Goal: Communication & Community: Answer question/provide support

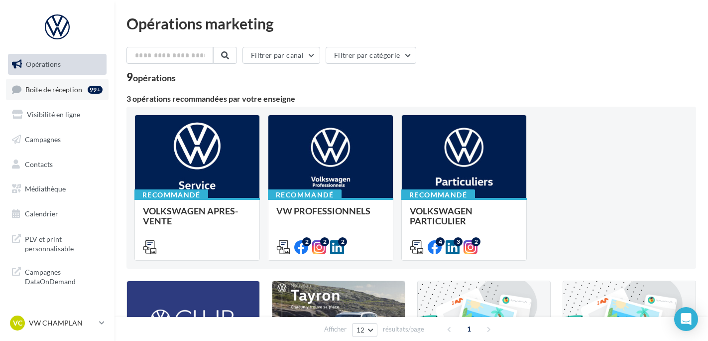
click at [81, 95] on link "Boîte de réception 99+" at bounding box center [57, 89] width 103 height 21
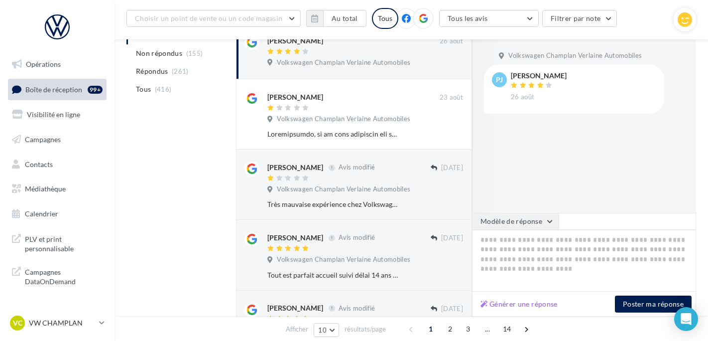
scroll to position [149, 0]
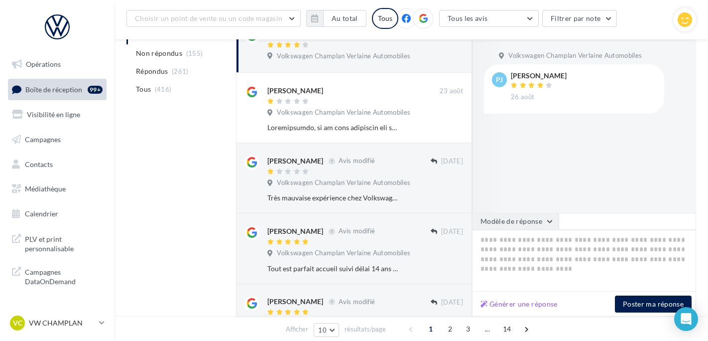
click at [536, 223] on button "Modèle de réponse" at bounding box center [515, 221] width 87 height 17
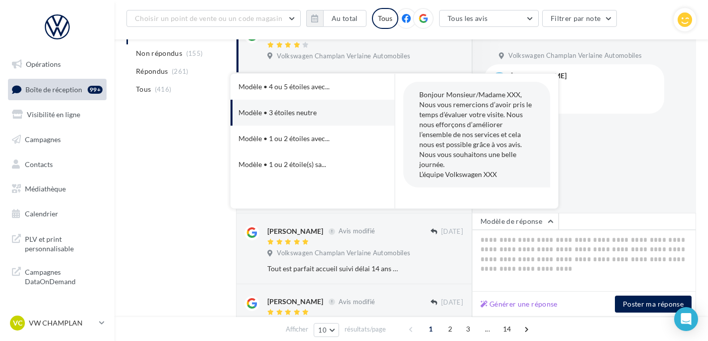
click at [657, 99] on div "pj patrick jamin 26 août" at bounding box center [574, 88] width 180 height 49
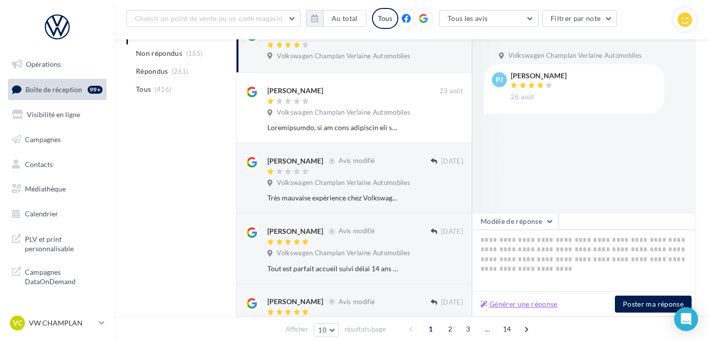
click at [533, 304] on button "Générer une réponse" at bounding box center [519, 304] width 85 height 12
type textarea "**********"
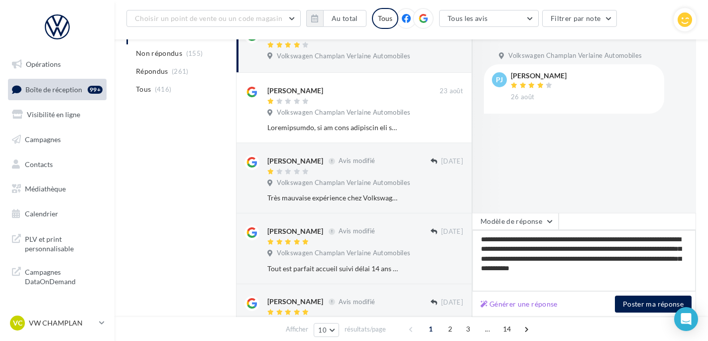
drag, startPoint x: 675, startPoint y: 268, endPoint x: 475, endPoint y: 237, distance: 202.2
click at [475, 237] on textarea "**********" at bounding box center [584, 261] width 224 height 62
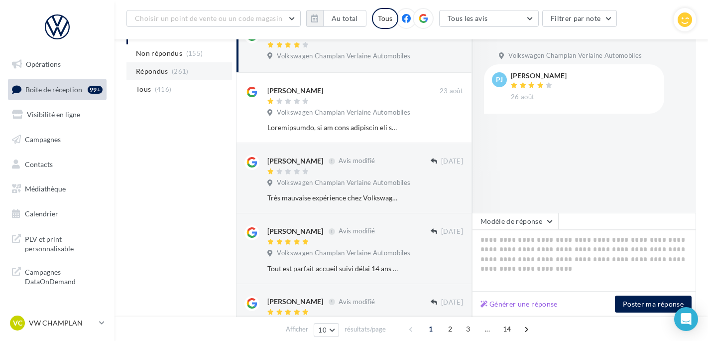
click at [169, 69] on li "Répondus (261)" at bounding box center [179, 71] width 106 height 18
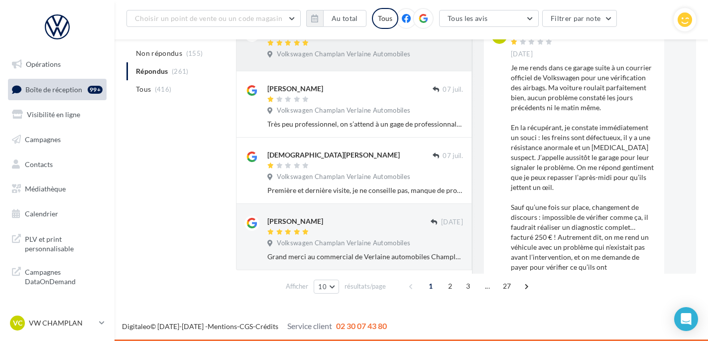
scroll to position [523, 0]
click at [447, 286] on span "2" at bounding box center [450, 286] width 16 height 16
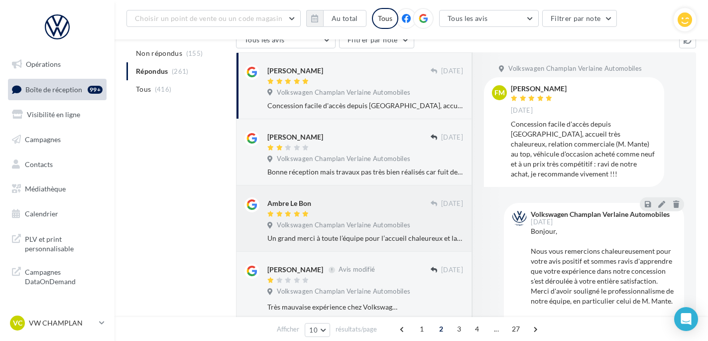
scroll to position [123, 0]
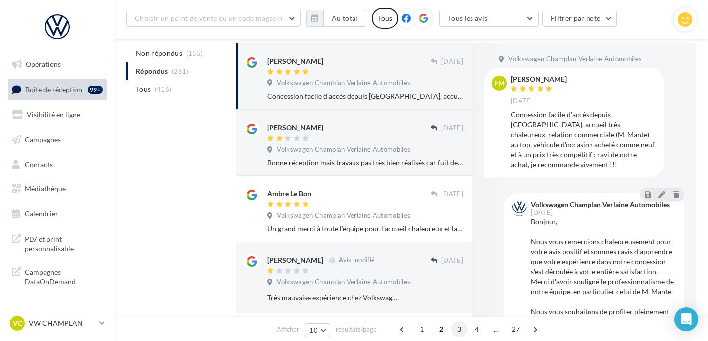
click at [458, 328] on span "3" at bounding box center [459, 329] width 16 height 16
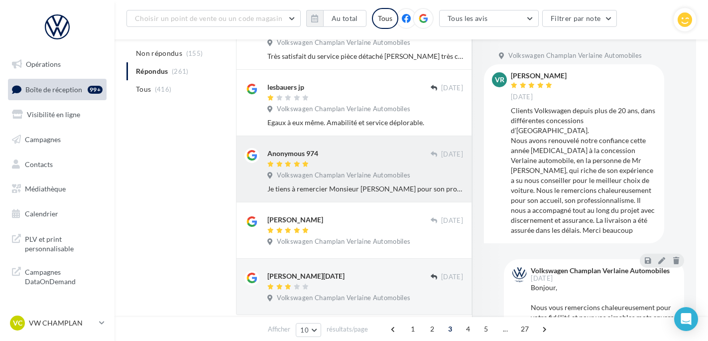
scroll to position [547, 0]
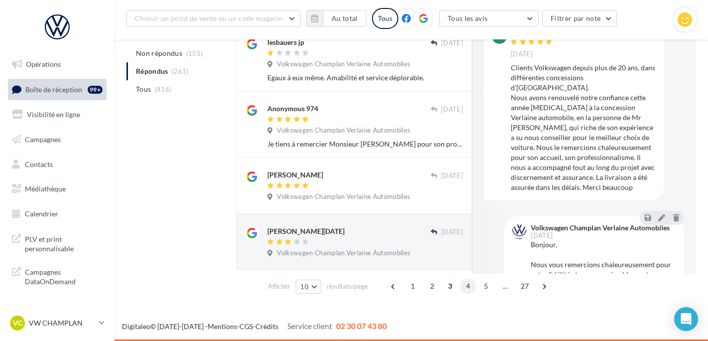
click at [469, 283] on span "4" at bounding box center [468, 286] width 16 height 16
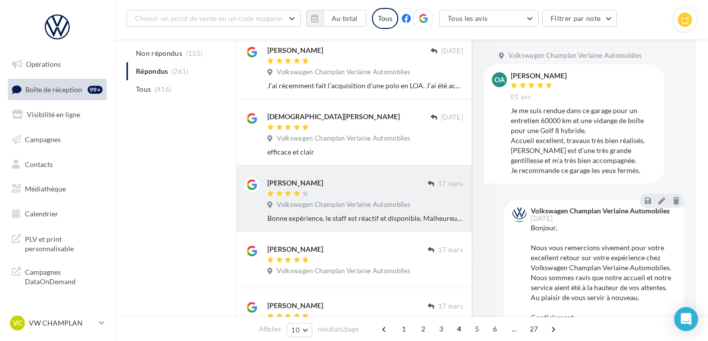
scroll to position [433, 0]
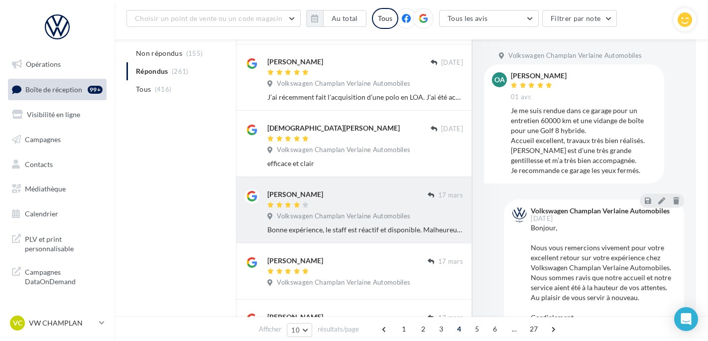
click at [384, 192] on div "Ines Mohamed ali" at bounding box center [347, 194] width 160 height 10
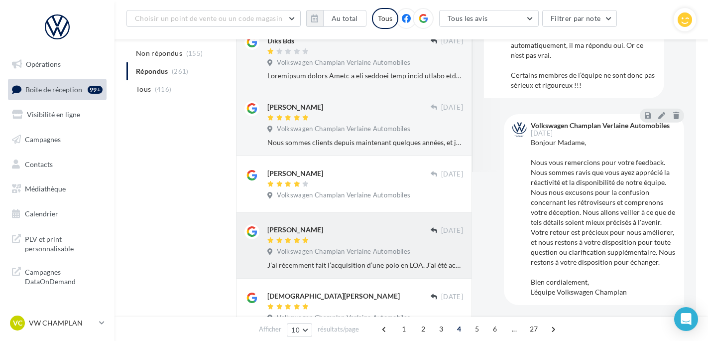
scroll to position [234, 0]
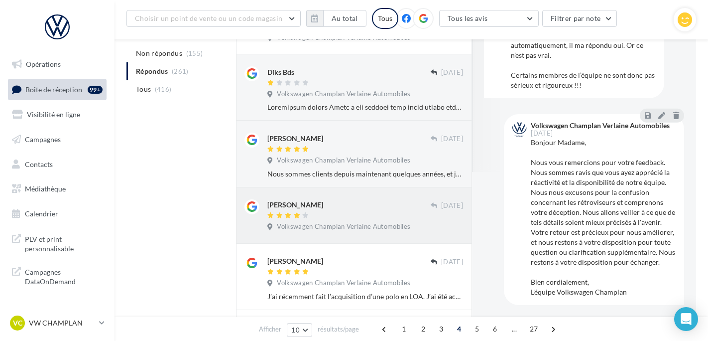
click at [367, 193] on div "michel cohen 23 mars Volkswagen Champlan Verlaine Automobiles" at bounding box center [354, 215] width 236 height 56
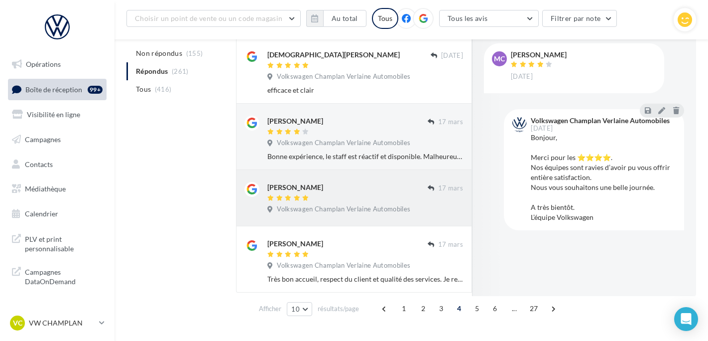
scroll to position [533, 0]
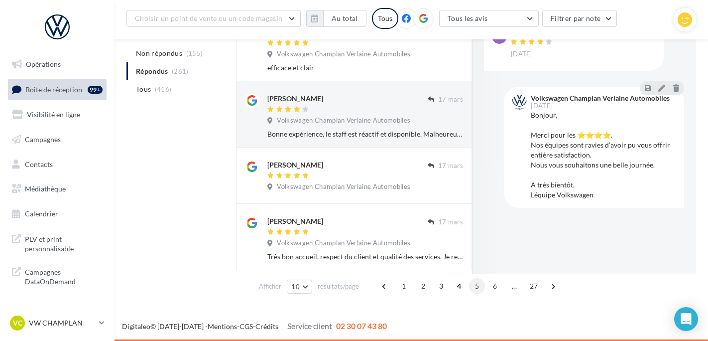
click at [474, 289] on span "5" at bounding box center [477, 286] width 16 height 16
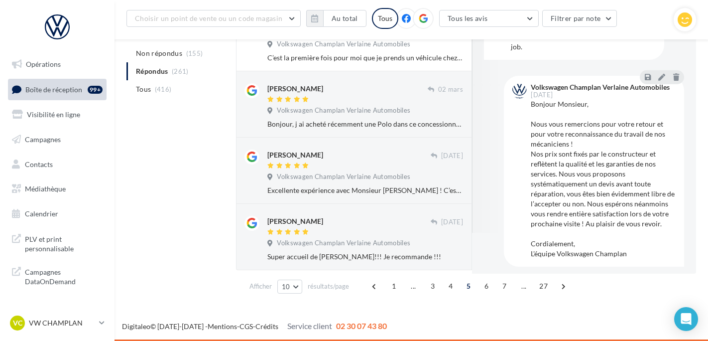
scroll to position [63, 0]
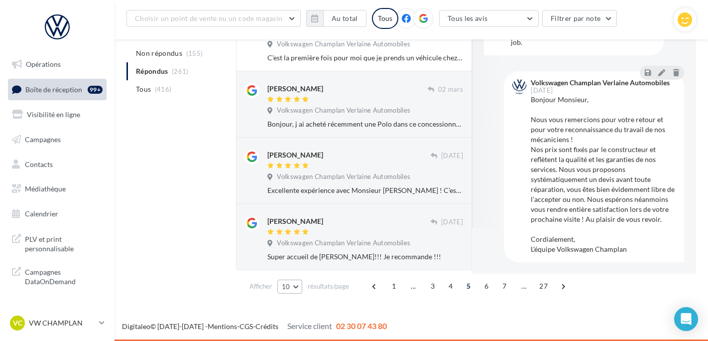
click at [292, 290] on button "10" at bounding box center [289, 286] width 25 height 14
click at [300, 257] on button "25" at bounding box center [312, 251] width 70 height 17
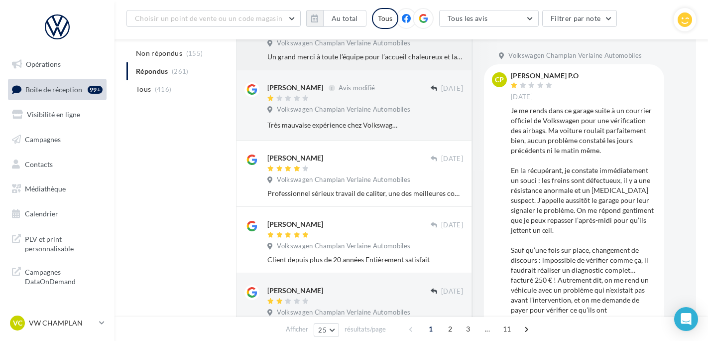
scroll to position [967, 0]
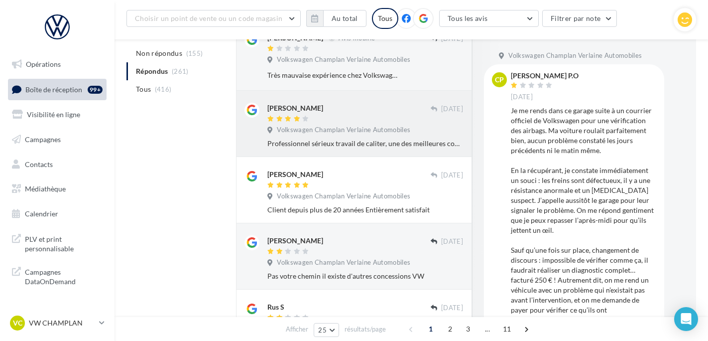
click at [371, 148] on div "Professionnel sérieux travail de caliter, une des meilleures concession vw" at bounding box center [365, 143] width 196 height 10
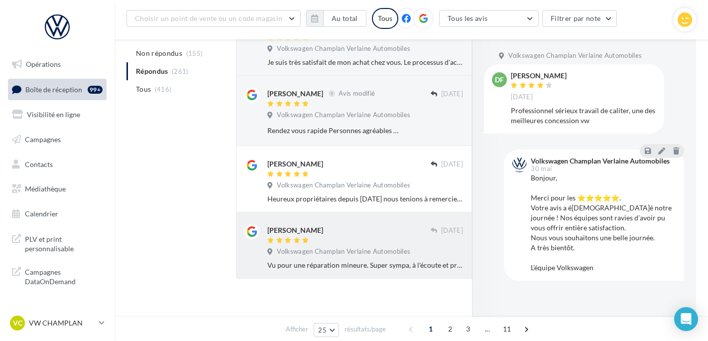
scroll to position [1534, 0]
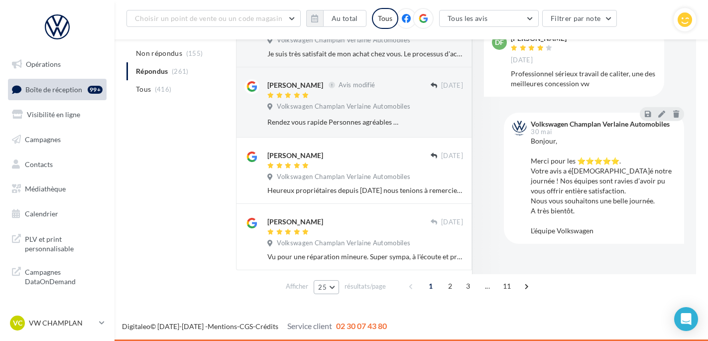
click at [327, 289] on button "25" at bounding box center [326, 287] width 25 height 14
click at [333, 266] on button "50" at bounding box center [349, 268] width 70 height 17
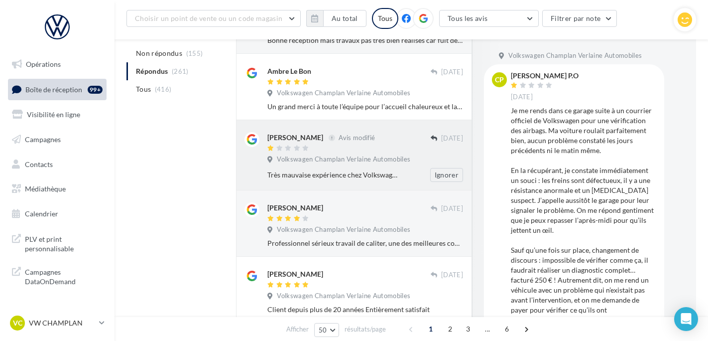
scroll to position [967, 0]
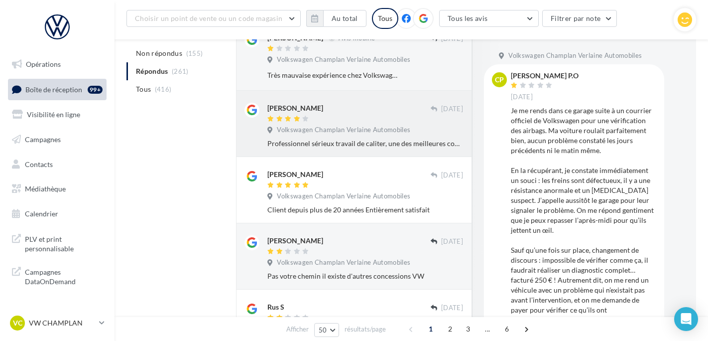
click at [343, 157] on div "david fumeur 29 mai Volkswagen Champlan Verlaine Automobiles Professionnel séri…" at bounding box center [354, 124] width 236 height 66
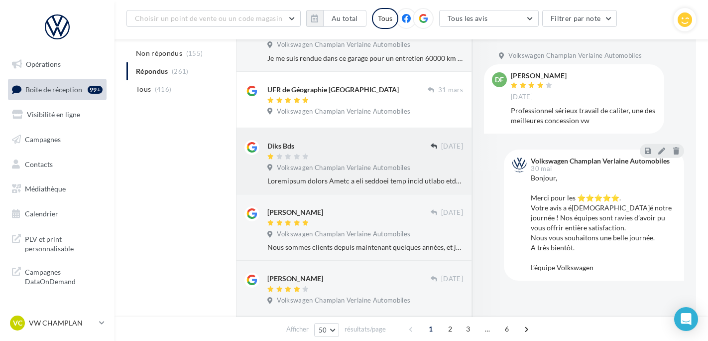
scroll to position [2112, 0]
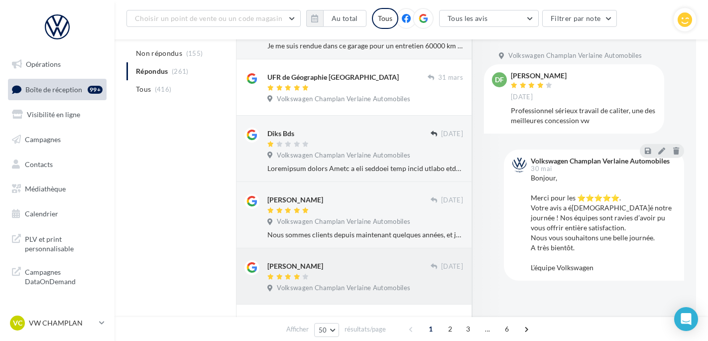
click at [356, 281] on div at bounding box center [348, 277] width 163 height 8
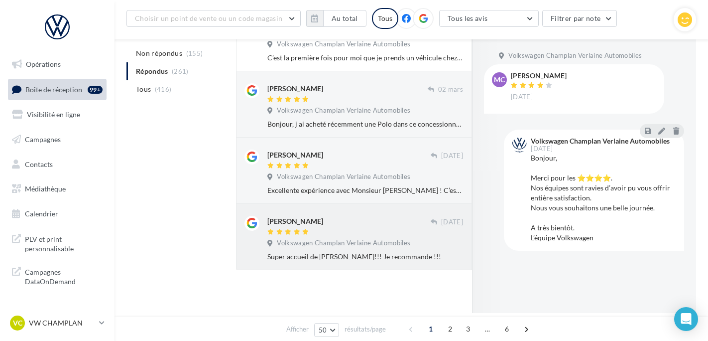
scroll to position [3150, 0]
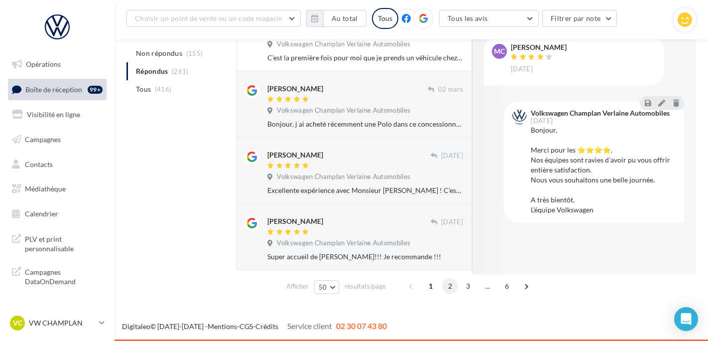
click at [453, 287] on span "2" at bounding box center [450, 286] width 16 height 16
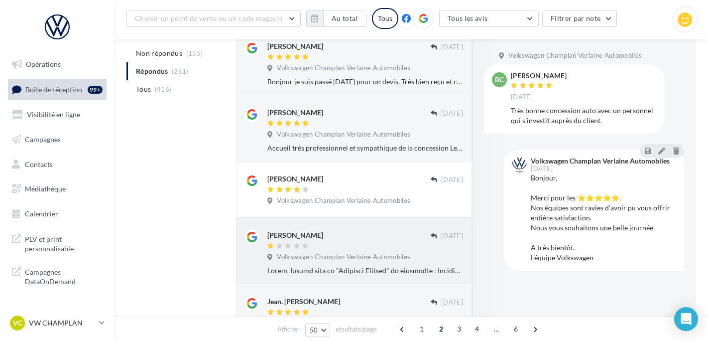
scroll to position [1166, 0]
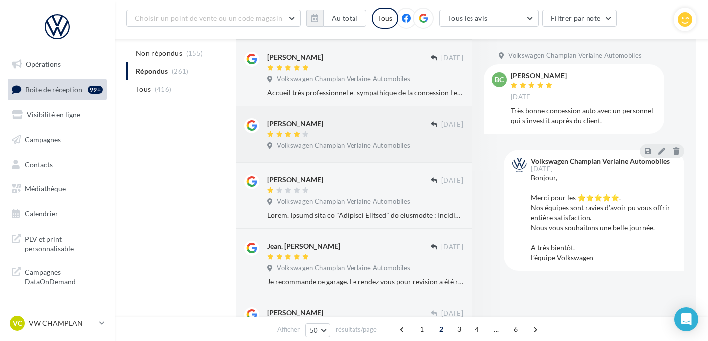
click at [379, 146] on div "Ronald Duprier 02 janv. Volkswagen Champlan Verlaine Automobiles" at bounding box center [365, 136] width 196 height 36
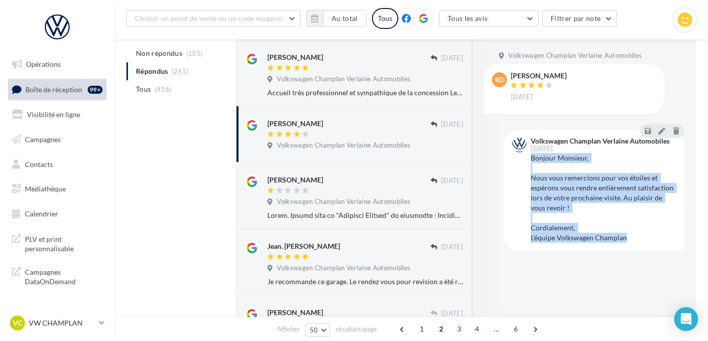
drag, startPoint x: 638, startPoint y: 239, endPoint x: 533, endPoint y: 159, distance: 132.3
click at [533, 159] on div "Bonjour Monsieur, Nous vous remercions pour vos étoiles et espérons vous rendre…" at bounding box center [603, 198] width 145 height 90
copy div "Bonjour Monsieur, Nous vous remercions pour vos étoiles et espérons vous rendre…"
click at [76, 82] on link "Boîte de réception 99+" at bounding box center [57, 89] width 103 height 21
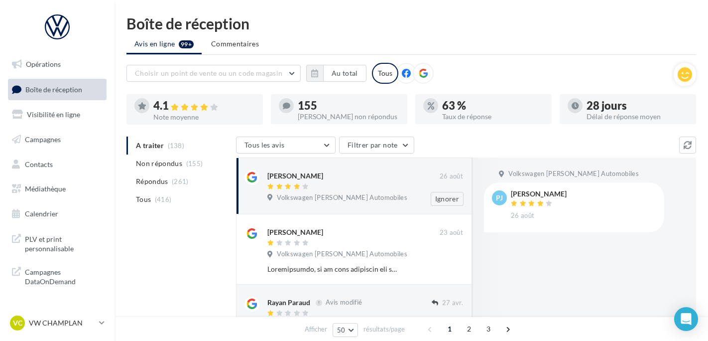
click at [373, 179] on div "[PERSON_NAME]" at bounding box center [353, 175] width 172 height 10
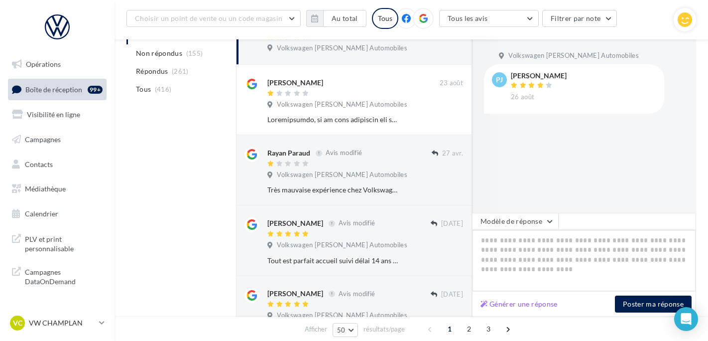
click at [539, 246] on textarea at bounding box center [584, 261] width 224 height 62
paste textarea "**********"
type textarea "**********"
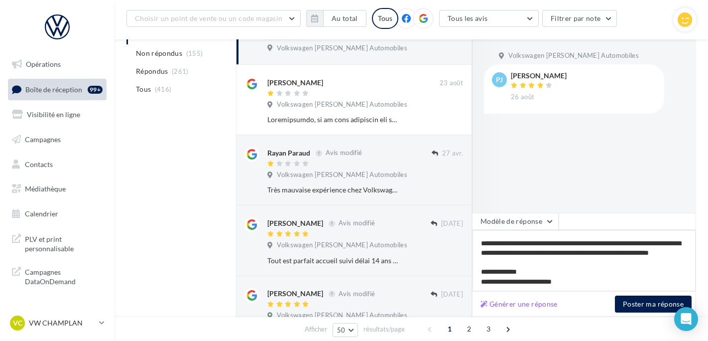
scroll to position [25, 0]
type textarea "**********"
click at [641, 302] on button "Poster ma réponse" at bounding box center [653, 303] width 77 height 17
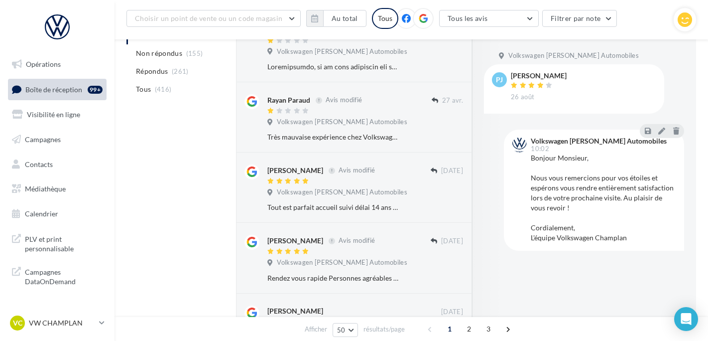
scroll to position [157, 0]
